Goal: Task Accomplishment & Management: Manage account settings

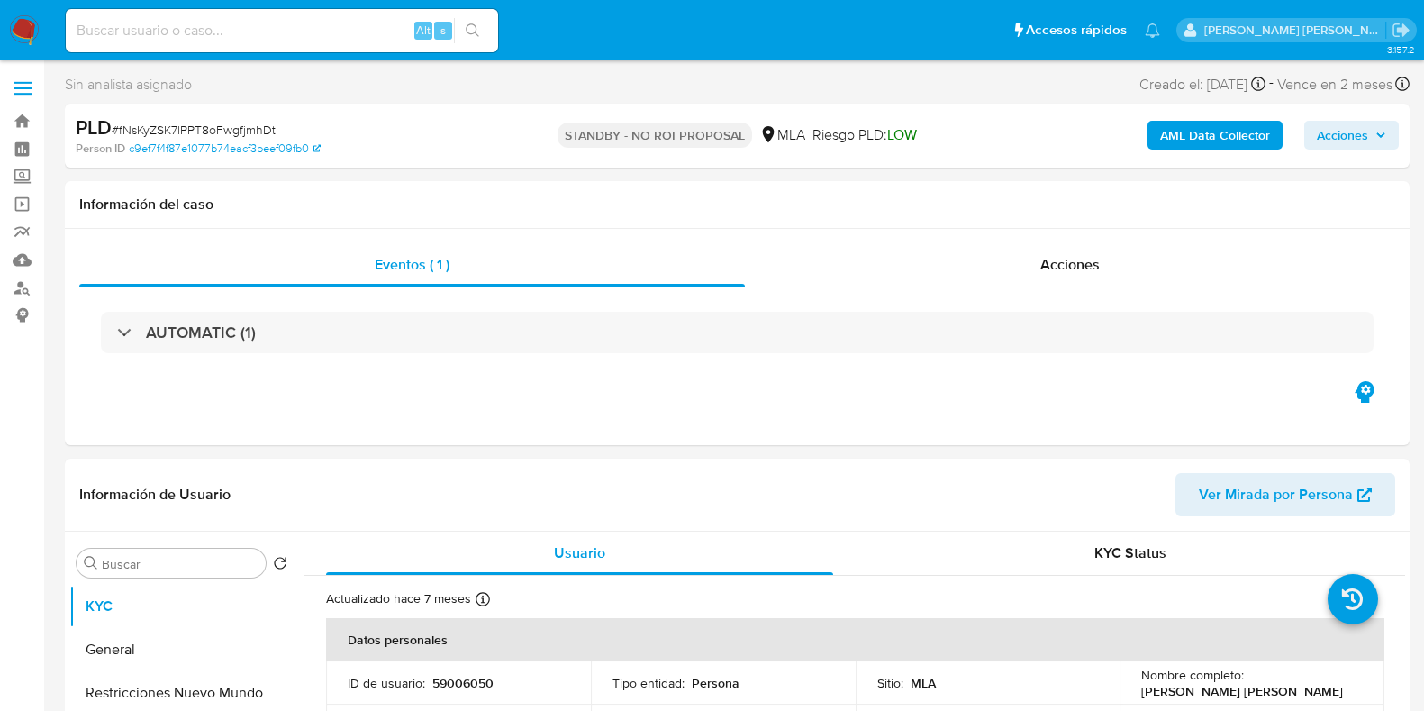
select select "10"
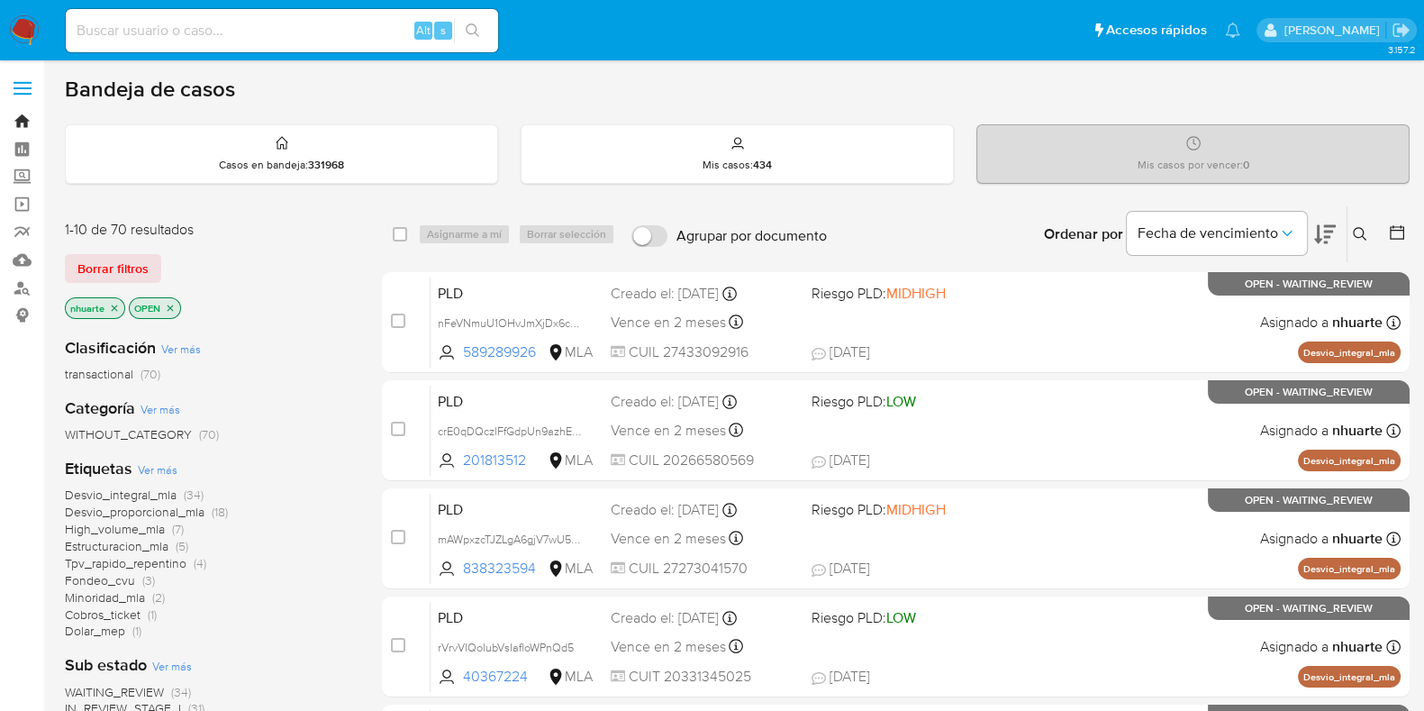
click at [23, 114] on link "Bandeja" at bounding box center [107, 121] width 214 height 28
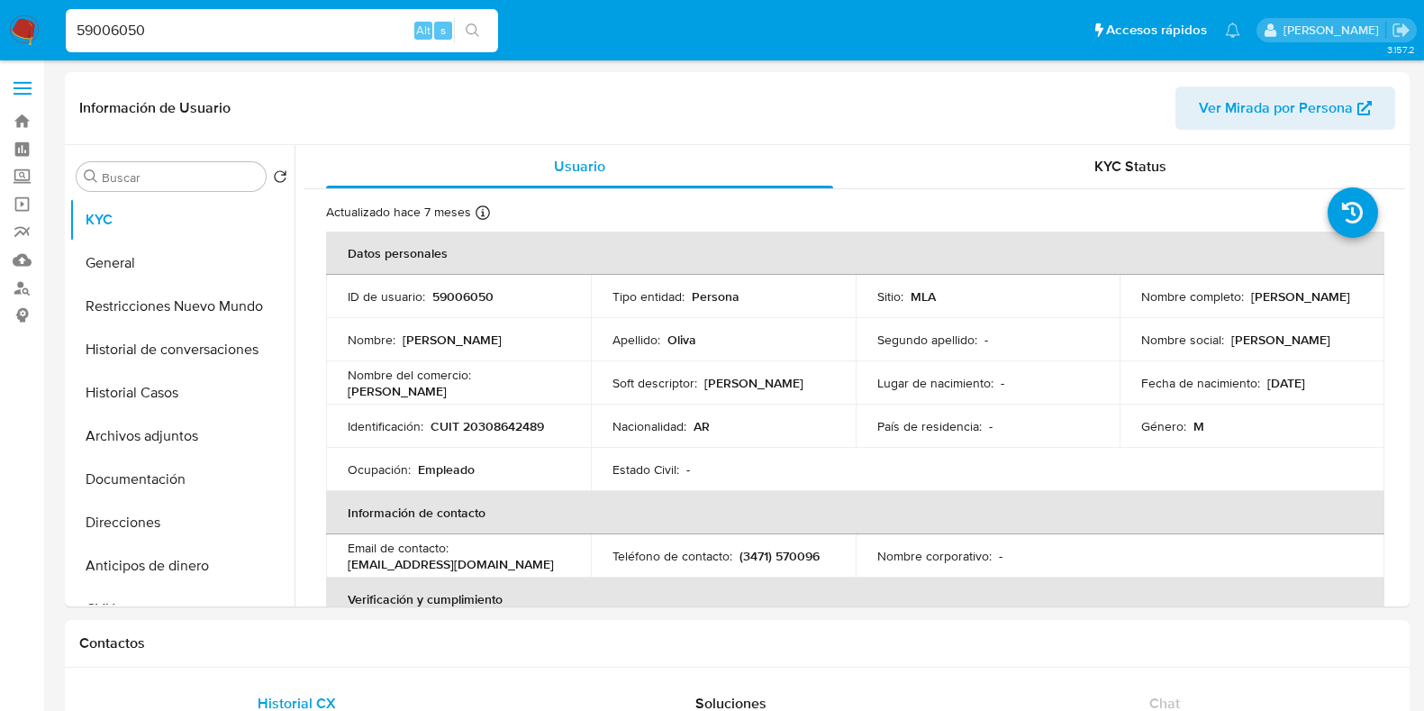
select select "10"
